Goal: Information Seeking & Learning: Learn about a topic

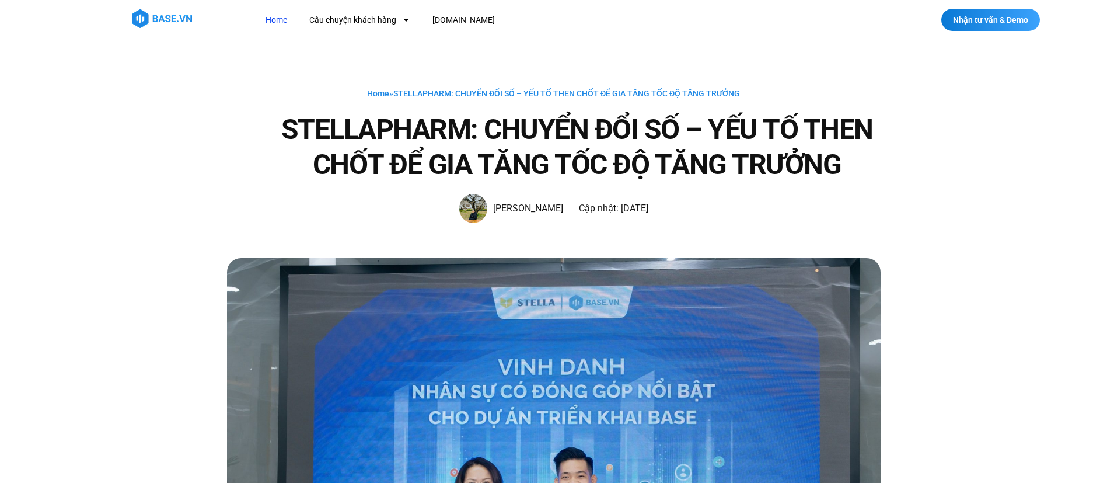
click at [280, 19] on link "Home" at bounding box center [276, 20] width 39 height 22
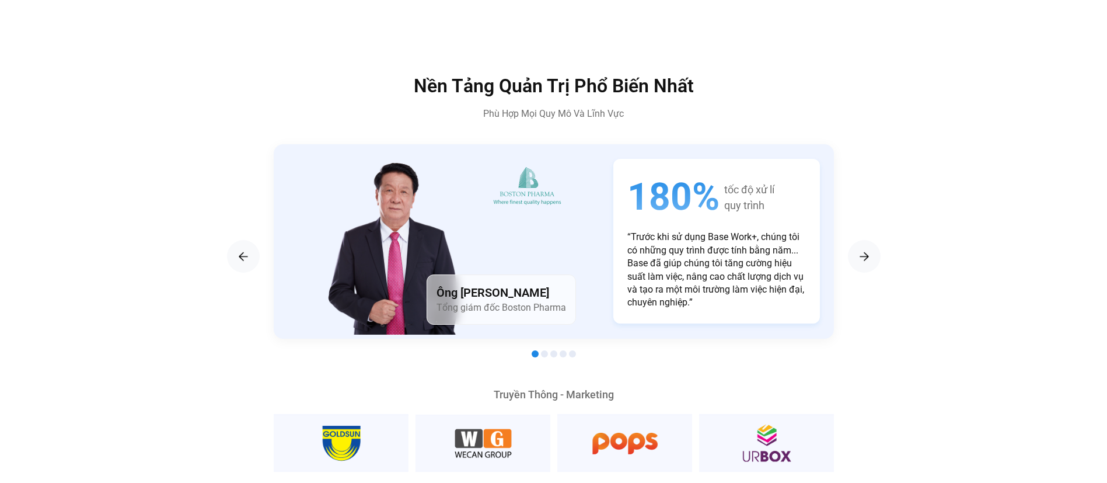
scroll to position [2075, 0]
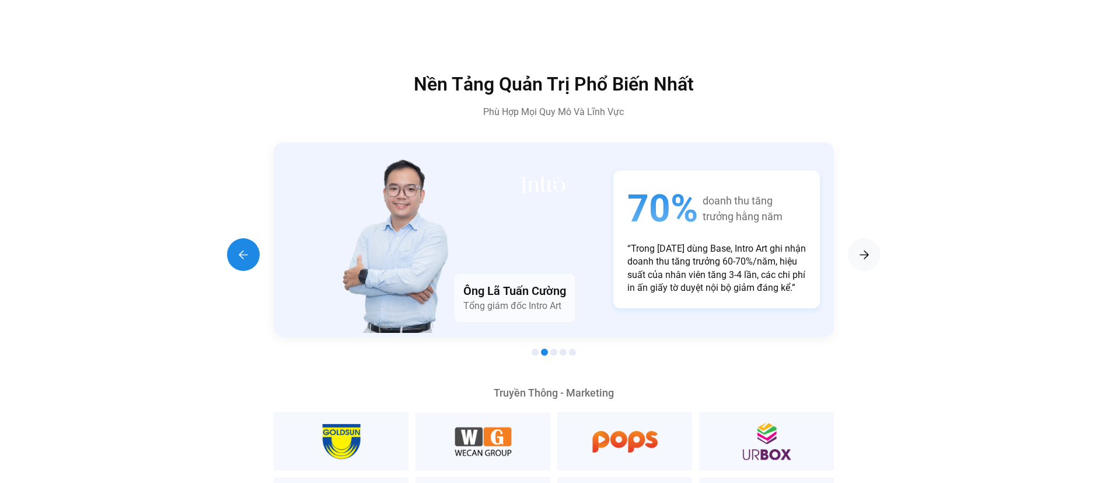
click at [238, 247] on img "Previous slide" at bounding box center [243, 254] width 14 height 14
click at [229, 238] on div "Previous slide" at bounding box center [243, 254] width 33 height 33
click at [239, 247] on img "Previous slide" at bounding box center [243, 254] width 14 height 14
click at [870, 247] on img "Next slide" at bounding box center [864, 254] width 14 height 14
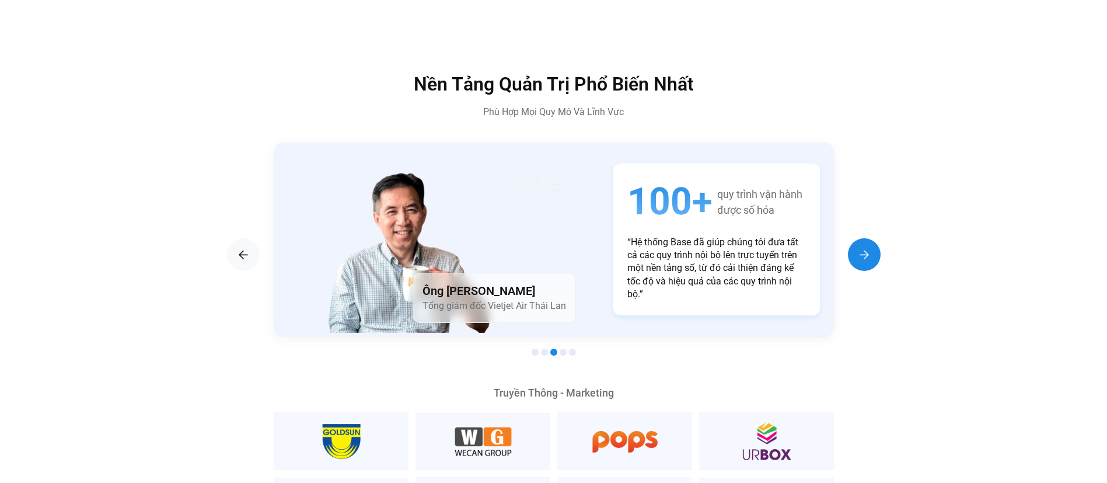
click at [870, 247] on img "Next slide" at bounding box center [864, 254] width 14 height 14
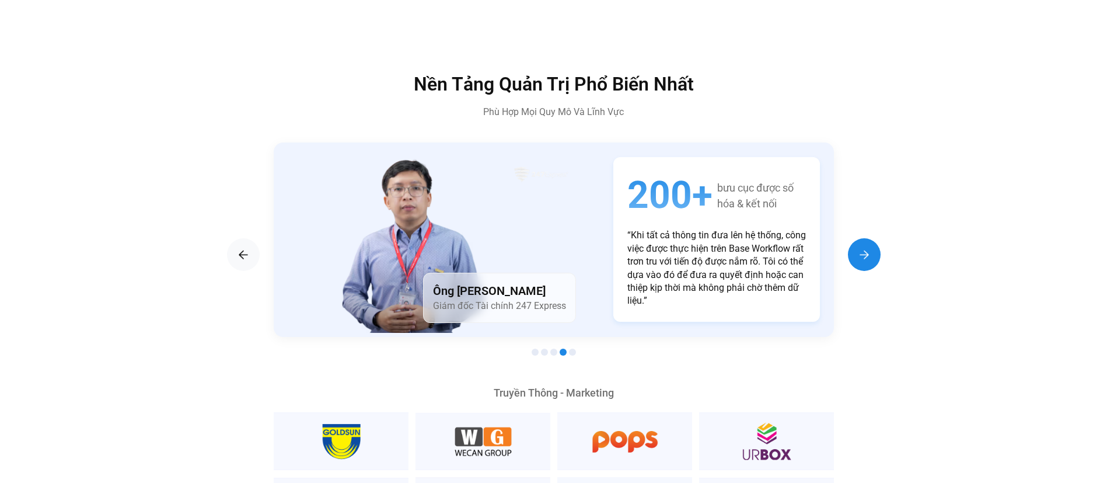
click at [870, 247] on img "Next slide" at bounding box center [864, 254] width 14 height 14
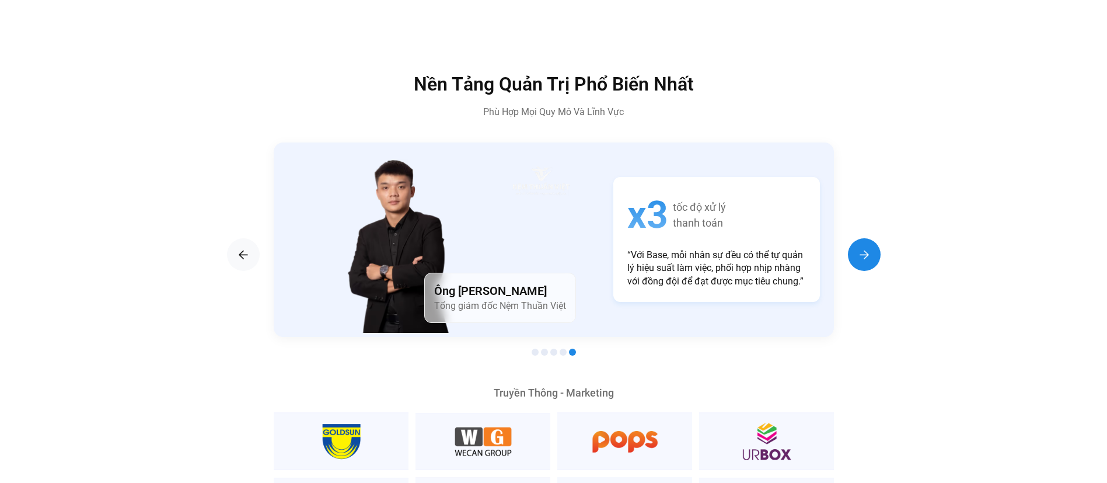
click at [870, 247] on img "Next slide" at bounding box center [864, 254] width 14 height 14
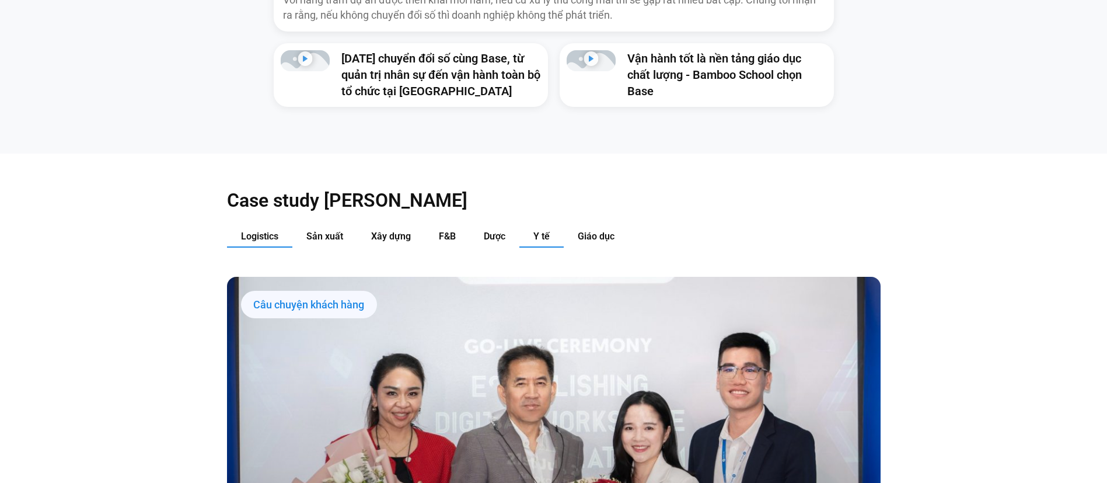
scroll to position [1212, 0]
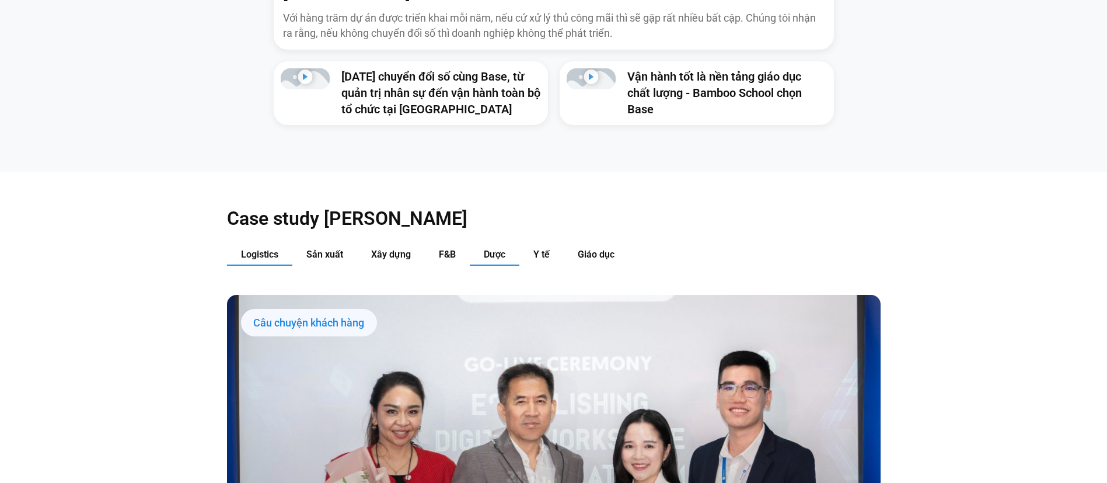
click at [494, 244] on button "Dược" at bounding box center [495, 255] width 50 height 22
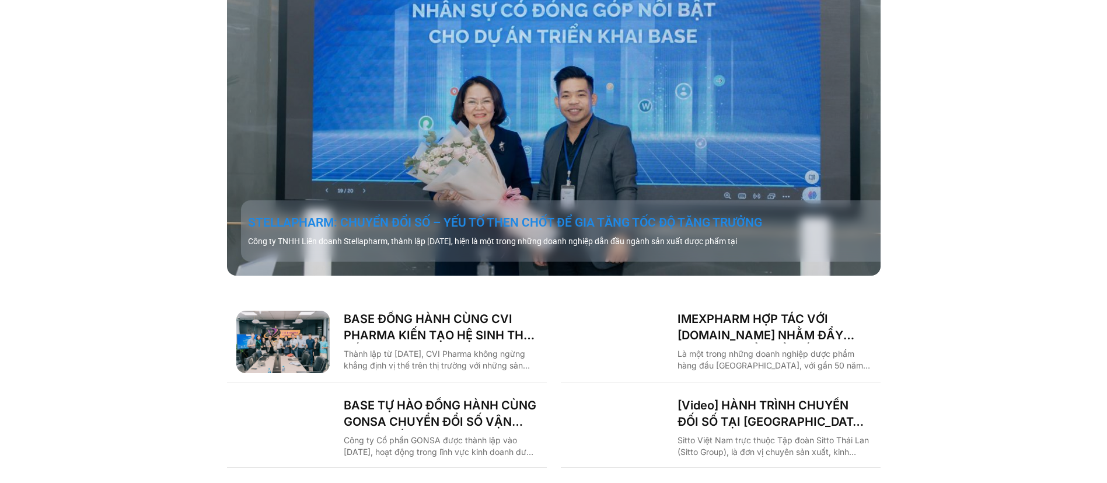
scroll to position [1603, 0]
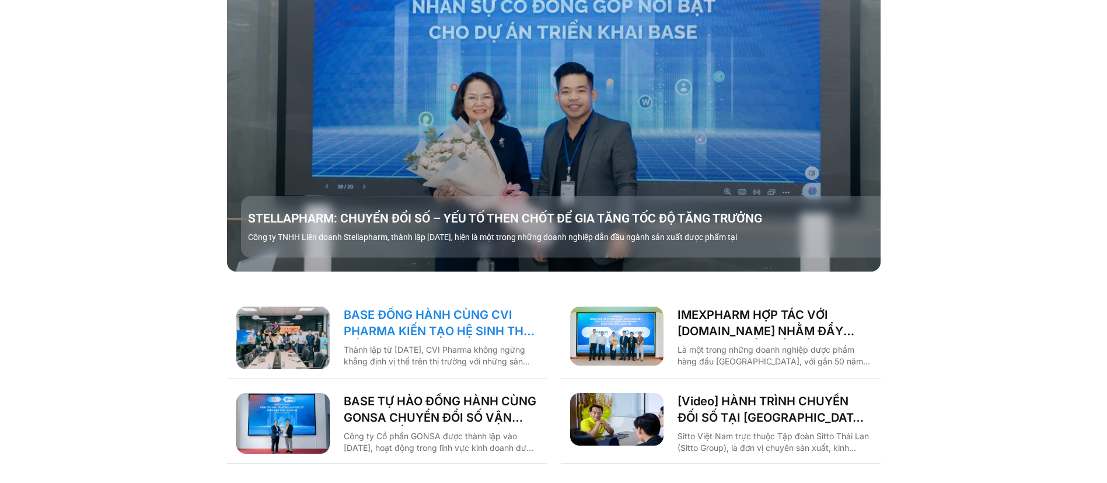
click at [467, 313] on link "BASE ĐỒNG HÀNH CÙNG CVI PHARMA KIẾN TẠO HỆ SINH THÁI SỐ VẬN HÀNH TOÀN DIỆN!" at bounding box center [441, 322] width 194 height 33
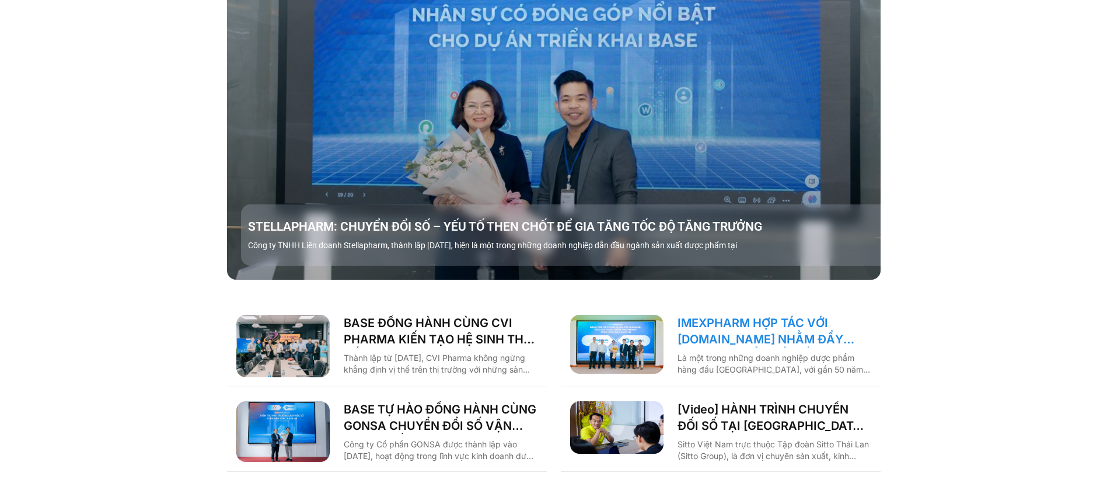
click at [723, 315] on link "IMEXPHARM HỢP TÁC VỚI BASE.VN NHẰM ĐẨY MẠNH CHUYỂN ĐỔI SỐ CHO VẬN HÀNH THÔNG MI…" at bounding box center [775, 331] width 194 height 33
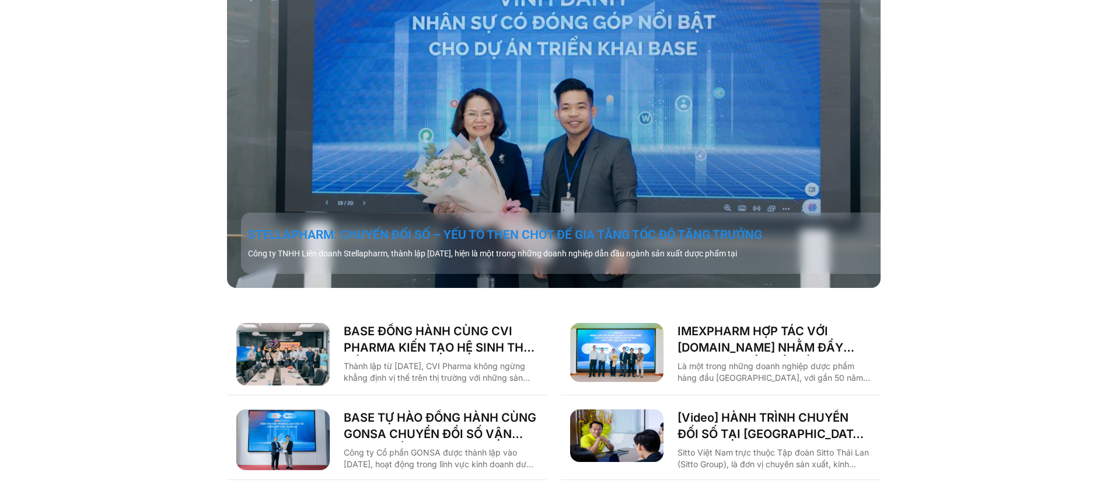
click at [303, 226] on link "STELLAPHARM: CHUYỂN ĐỔI SỐ – YẾU TỐ THEN CHỐT ĐỂ GIA TĂNG TỐC ĐỘ TĂNG TRƯỞNG" at bounding box center [568, 234] width 640 height 16
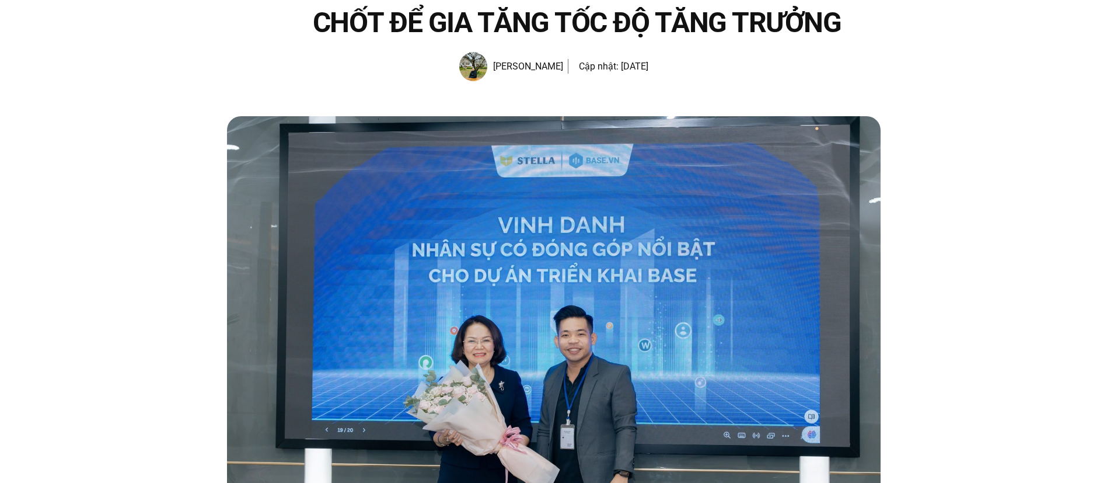
scroll to position [139, 0]
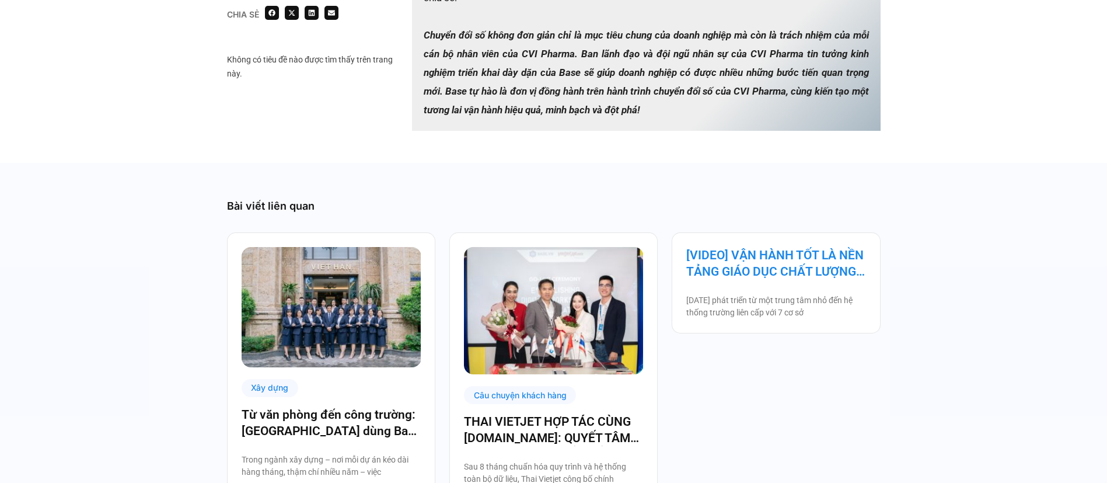
scroll to position [1838, 0]
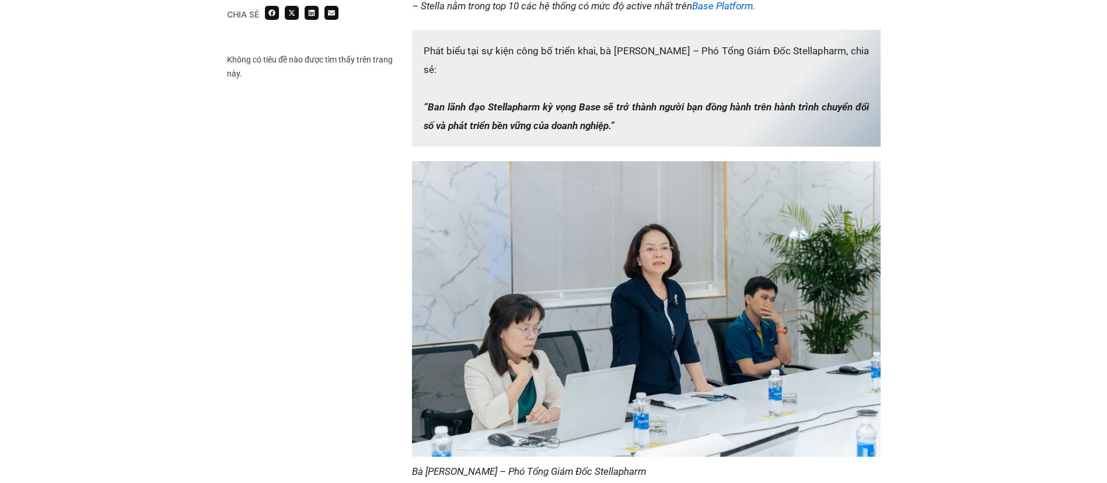
scroll to position [1321, 0]
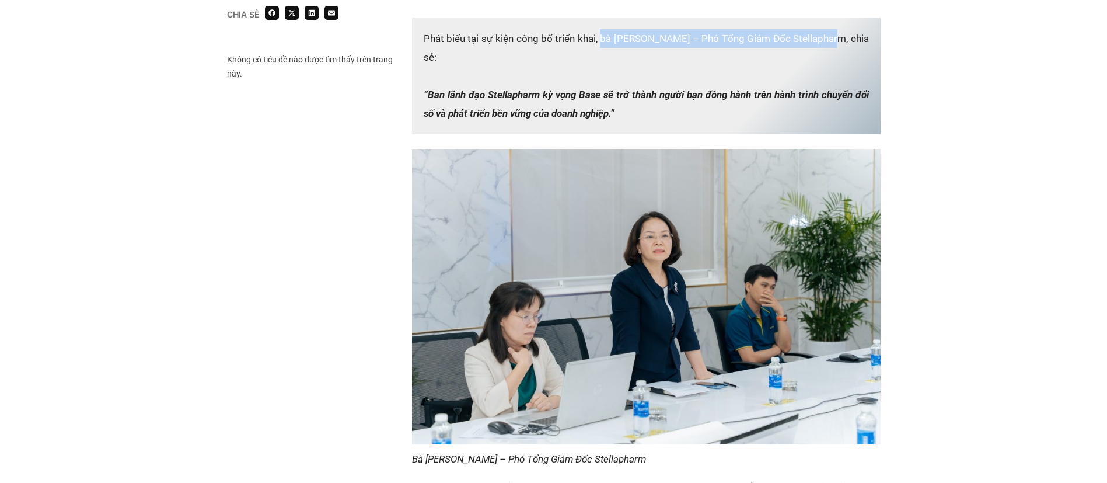
drag, startPoint x: 599, startPoint y: 39, endPoint x: 825, endPoint y: 39, distance: 225.3
click at [825, 39] on p "Phát biểu tại sự kiện công bố triển khai, bà [PERSON_NAME] – Phó Tổng Giám Đốc …" at bounding box center [646, 76] width 469 height 117
copy p "bà [PERSON_NAME] – Phó Tổng Giám Đốc Stellapharm"
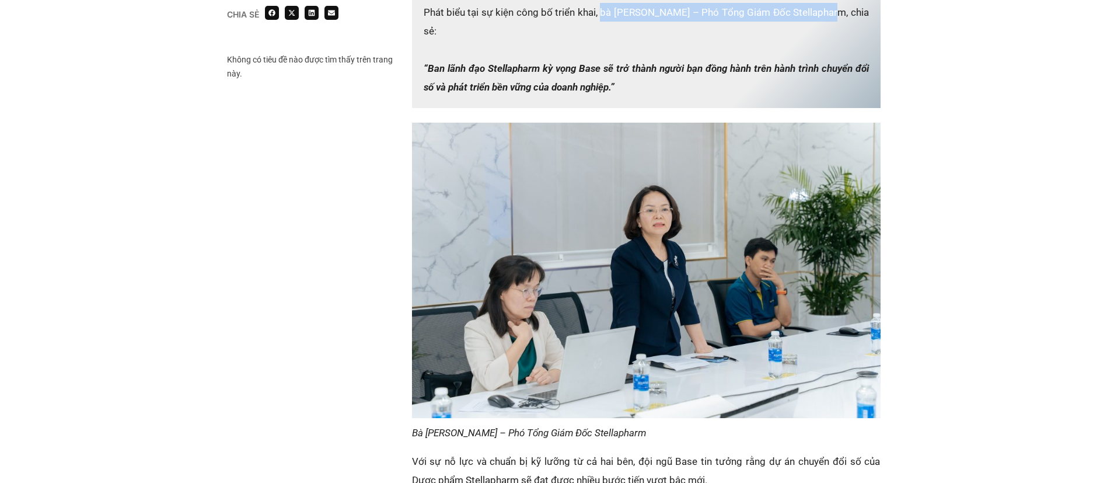
scroll to position [1351, 0]
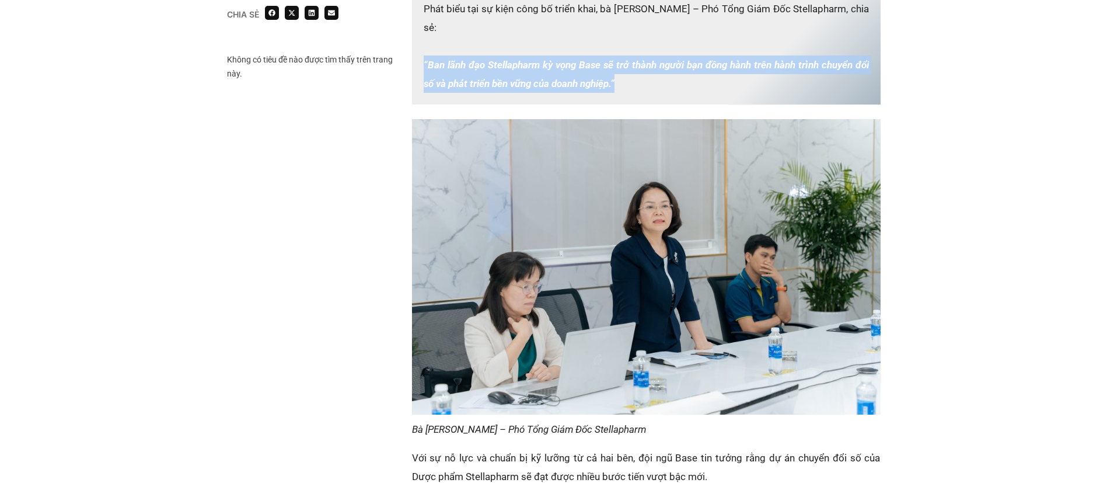
drag, startPoint x: 423, startPoint y: 42, endPoint x: 633, endPoint y: 64, distance: 211.8
click at [633, 64] on p "Phát biểu tại sự kiện công bố triển khai, bà [PERSON_NAME] – Phó Tổng Giám Đốc …" at bounding box center [646, 46] width 469 height 117
copy em "“Ban lãnh đạo Stellapharm kỳ vọng Base sẽ trở thành người bạn đồng hành trên hà…"
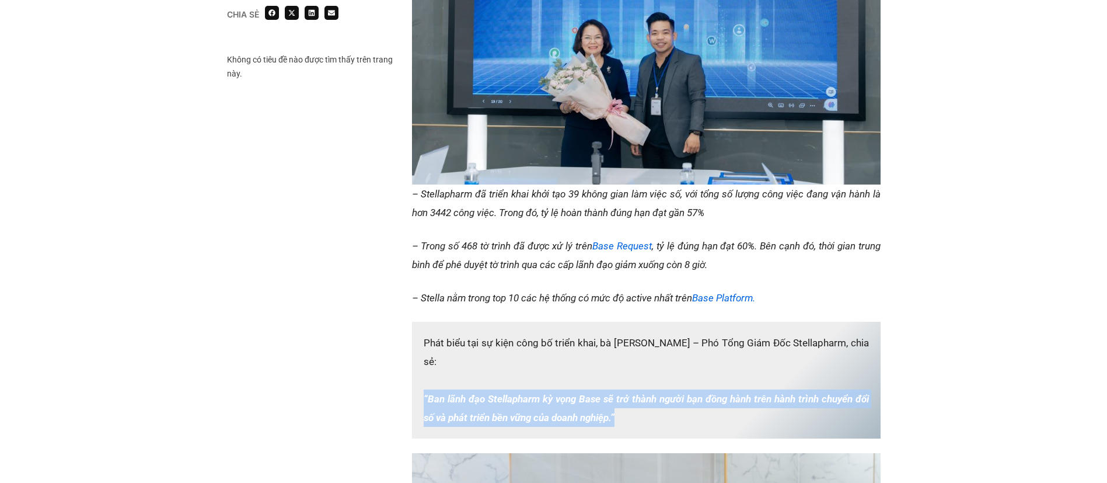
scroll to position [1017, 0]
